Goal: Task Accomplishment & Management: Manage account settings

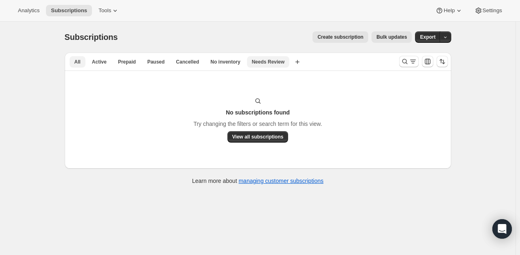
click at [79, 57] on button "All" at bounding box center [78, 61] width 16 height 11
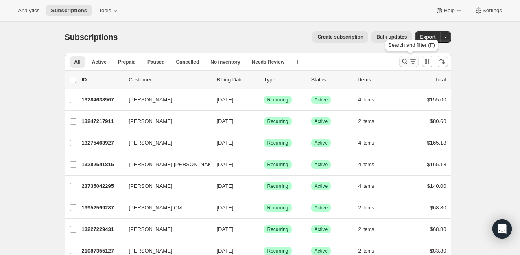
click at [407, 62] on icon "Search and filter results" at bounding box center [405, 61] width 8 height 8
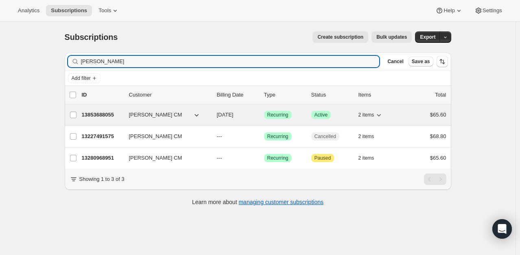
type input "[PERSON_NAME]"
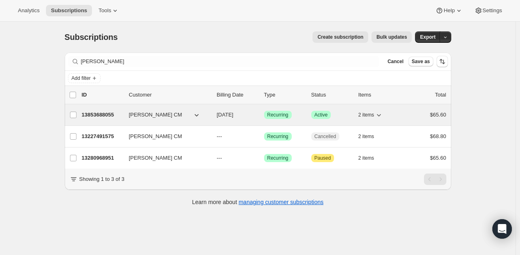
click at [107, 114] on p "13853688055" at bounding box center [102, 115] width 41 height 8
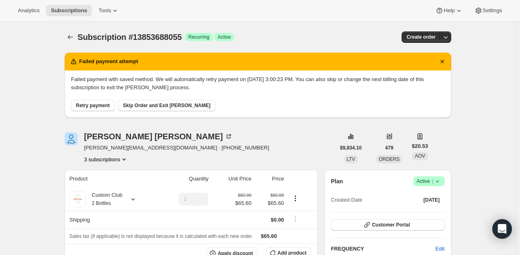
click at [97, 106] on span "Retry payment" at bounding box center [93, 105] width 34 height 7
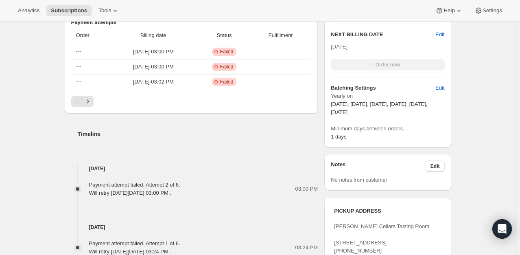
scroll to position [249, 0]
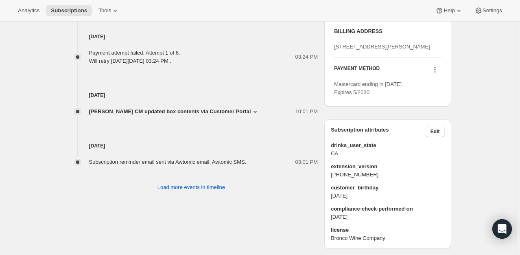
scroll to position [450, 0]
click at [436, 73] on icon at bounding box center [435, 69] width 8 height 8
click at [451, 114] on span "Send link to update card" at bounding box center [436, 116] width 57 height 6
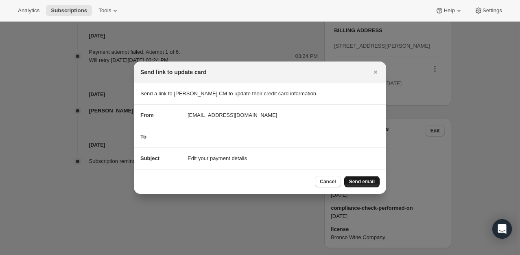
click at [364, 178] on span "Send email" at bounding box center [362, 181] width 26 height 7
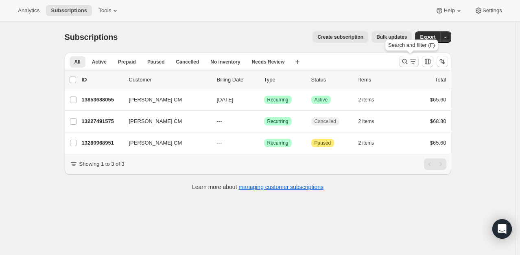
click at [409, 57] on icon "Search and filter results" at bounding box center [405, 61] width 8 height 8
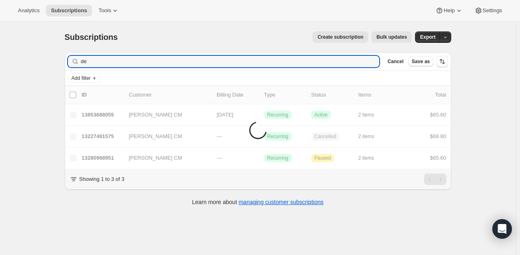
type input "d"
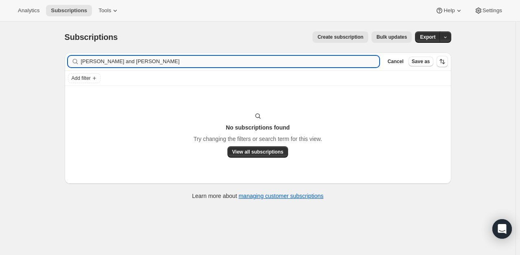
click at [113, 61] on input "[PERSON_NAME] and [PERSON_NAME]" at bounding box center [230, 61] width 299 height 11
click at [116, 62] on input "[PERSON_NAME] [PERSON_NAME]" at bounding box center [230, 61] width 299 height 11
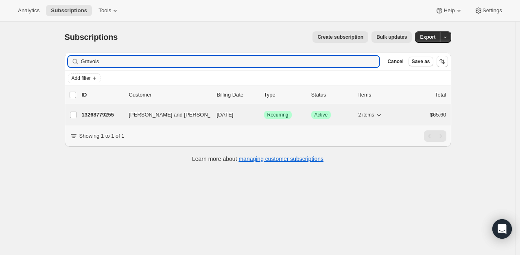
type input "Gravois"
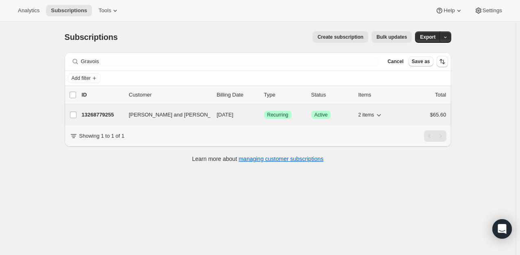
click at [112, 112] on p "13268779255" at bounding box center [102, 115] width 41 height 8
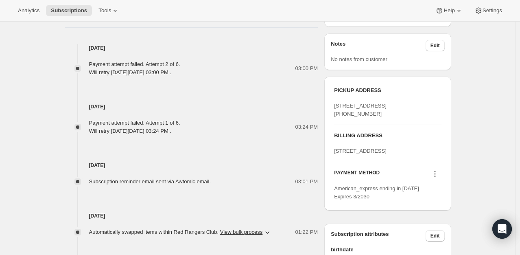
scroll to position [405, 0]
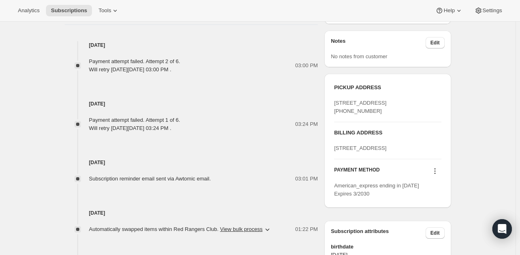
click at [436, 172] on icon at bounding box center [434, 171] width 1 height 1
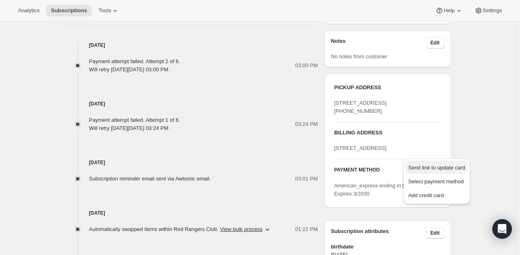
click at [438, 170] on span "Send link to update card" at bounding box center [436, 167] width 57 height 6
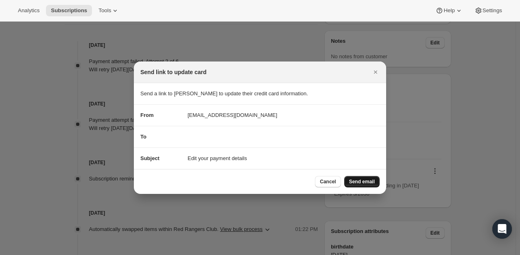
click at [366, 178] on button "Send email" at bounding box center [361, 181] width 35 height 11
